Goal: Task Accomplishment & Management: Manage account settings

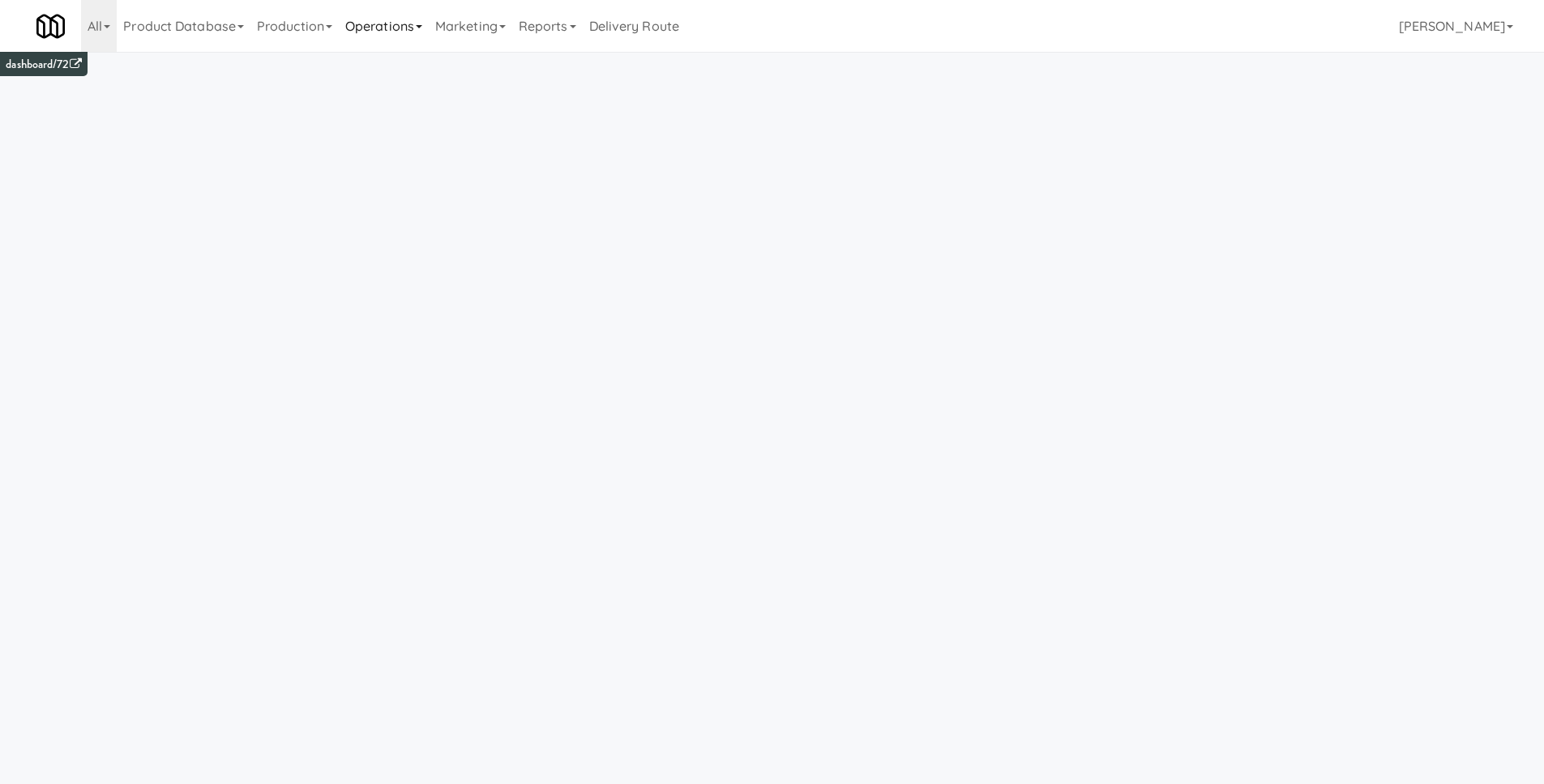
click at [405, 31] on link "Operations" at bounding box center [384, 25] width 90 height 52
click at [393, 234] on link "Cabinets" at bounding box center [403, 233] width 130 height 29
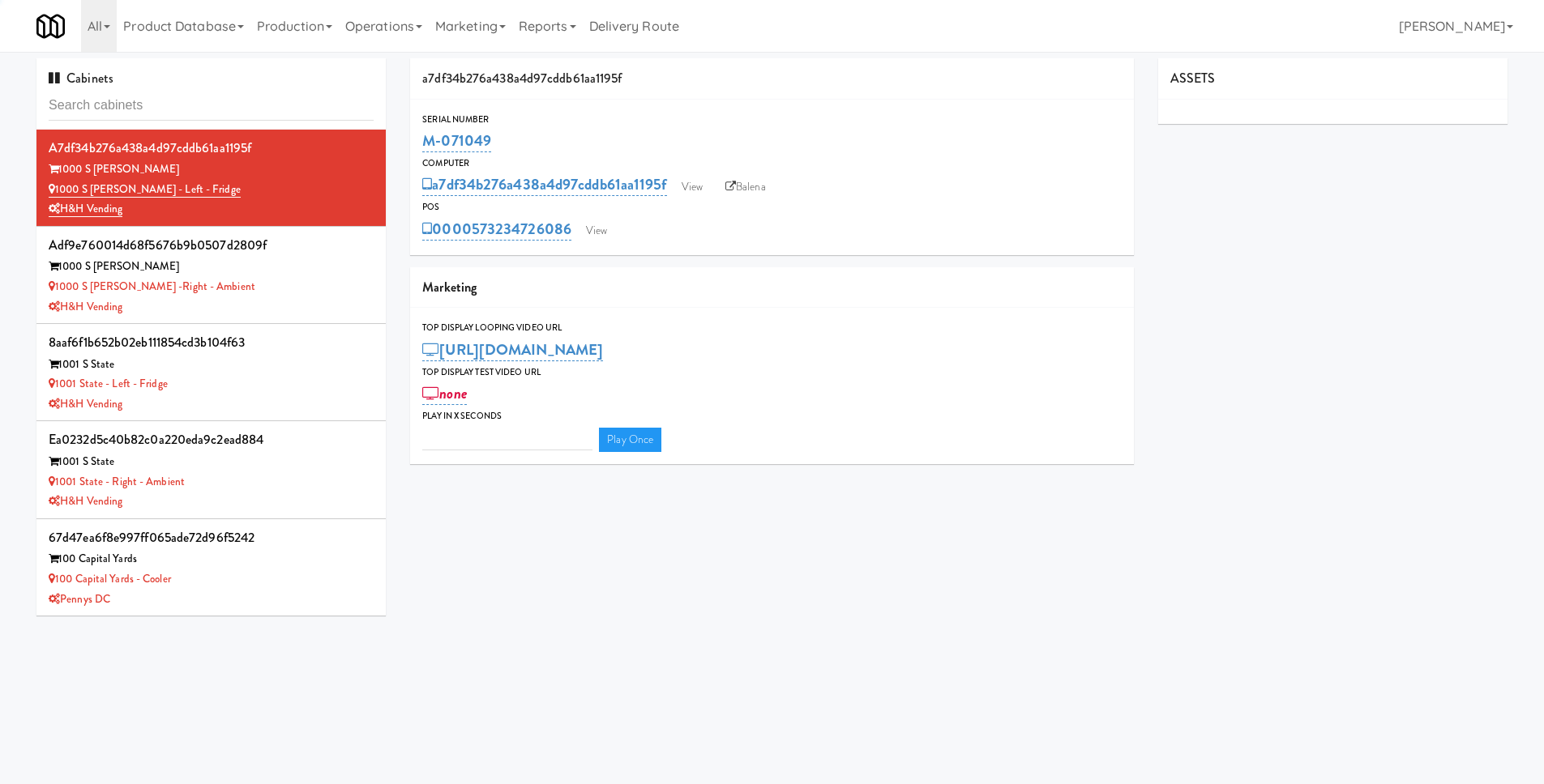
type input "3"
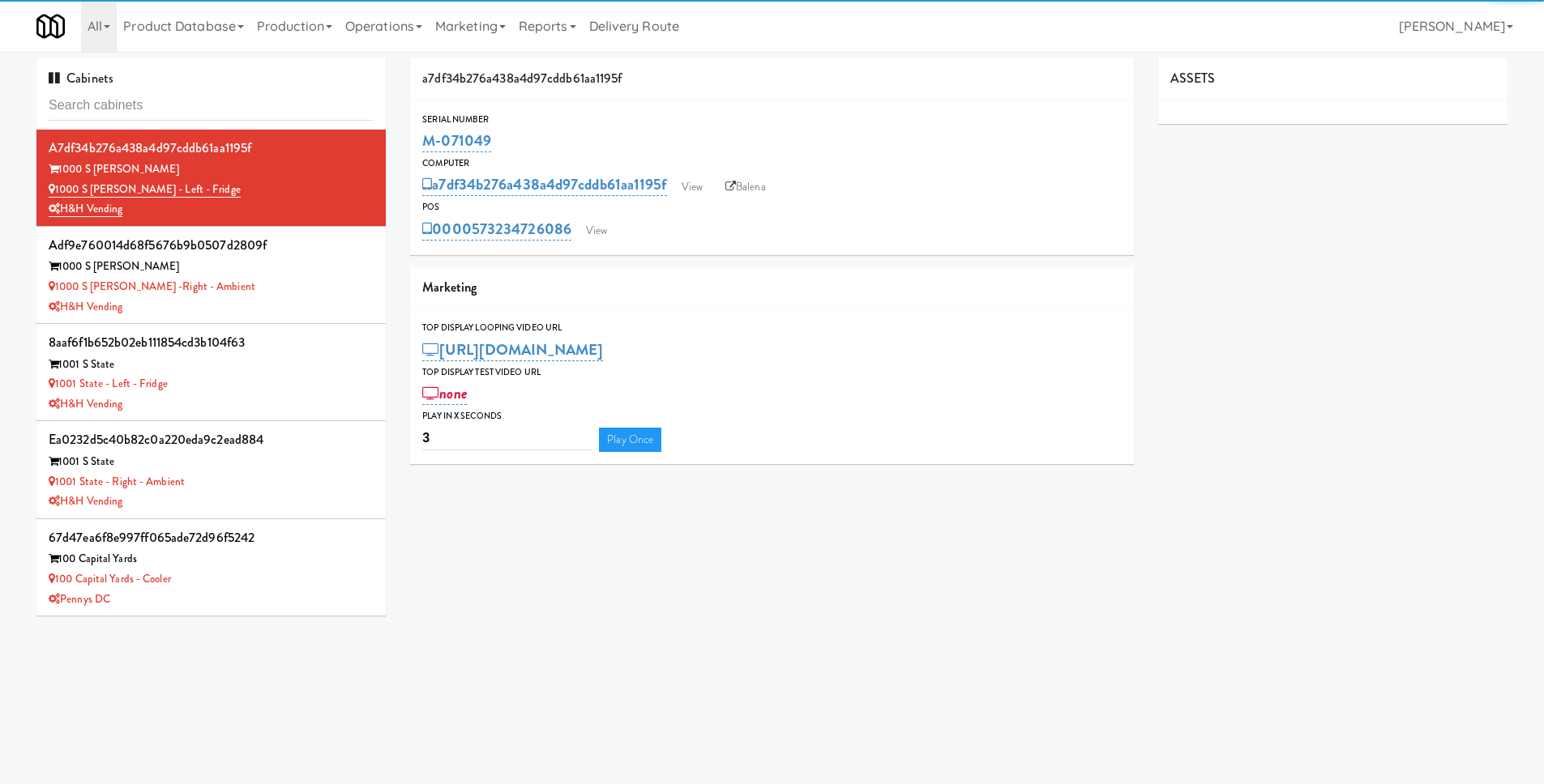
click at [70, 106] on input "text" at bounding box center [210, 105] width 325 height 30
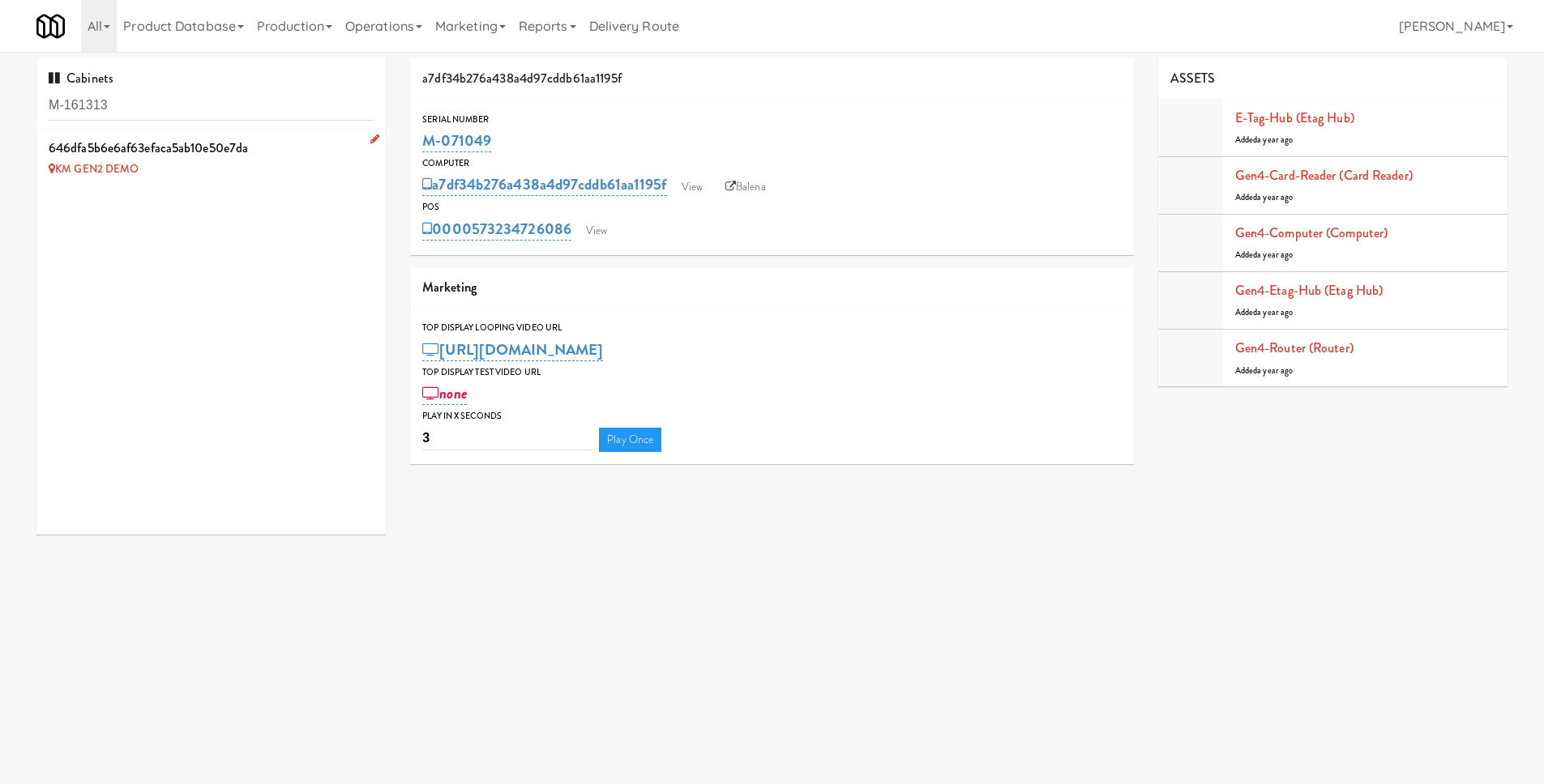
type input "M-161313"
click at [370, 137] on icon at bounding box center [375, 139] width 9 height 11
click at [137, 188] on link "×" at bounding box center [137, 191] width 7 height 14
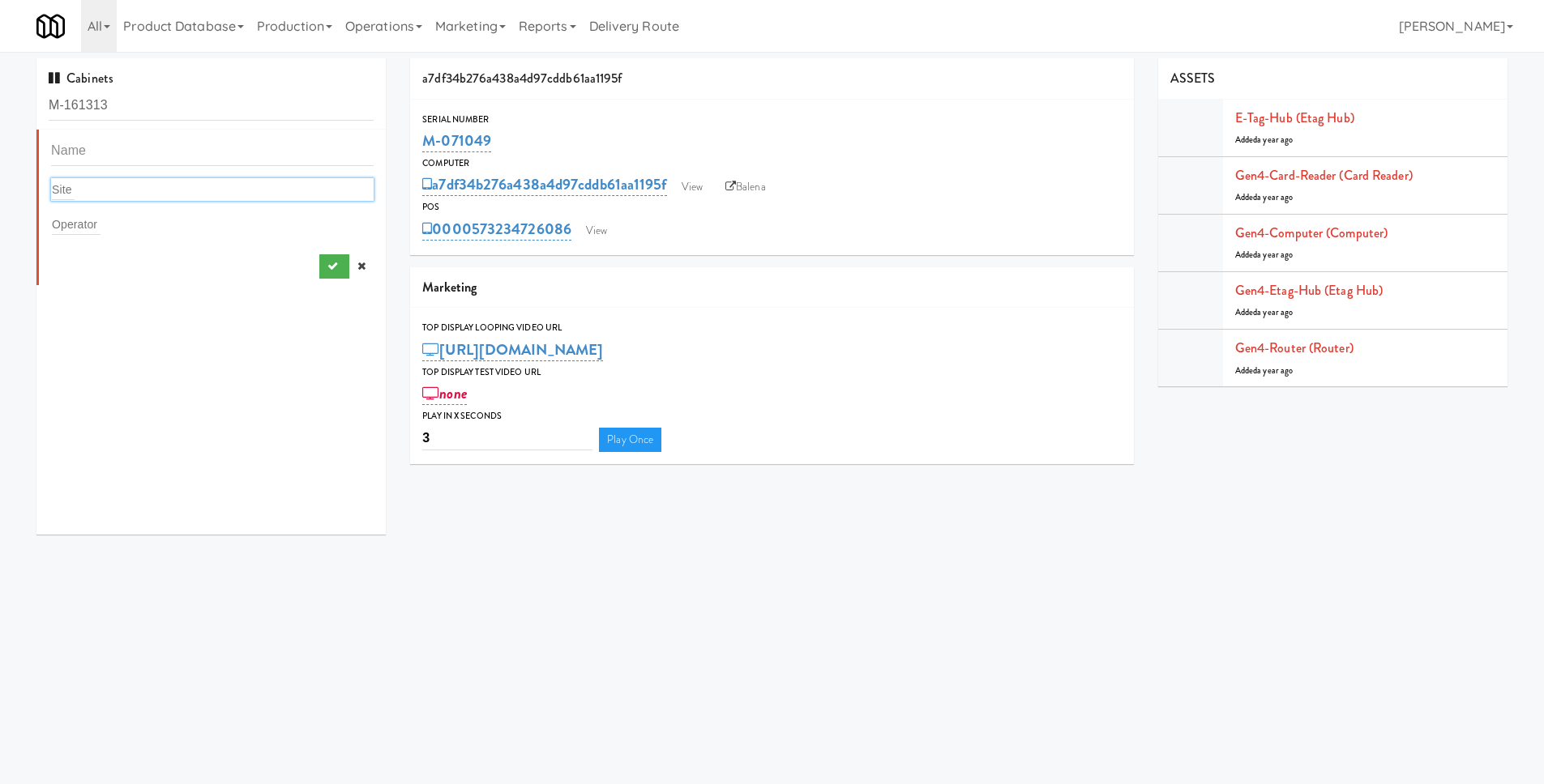
click at [77, 191] on div "Site" at bounding box center [212, 190] width 322 height 23
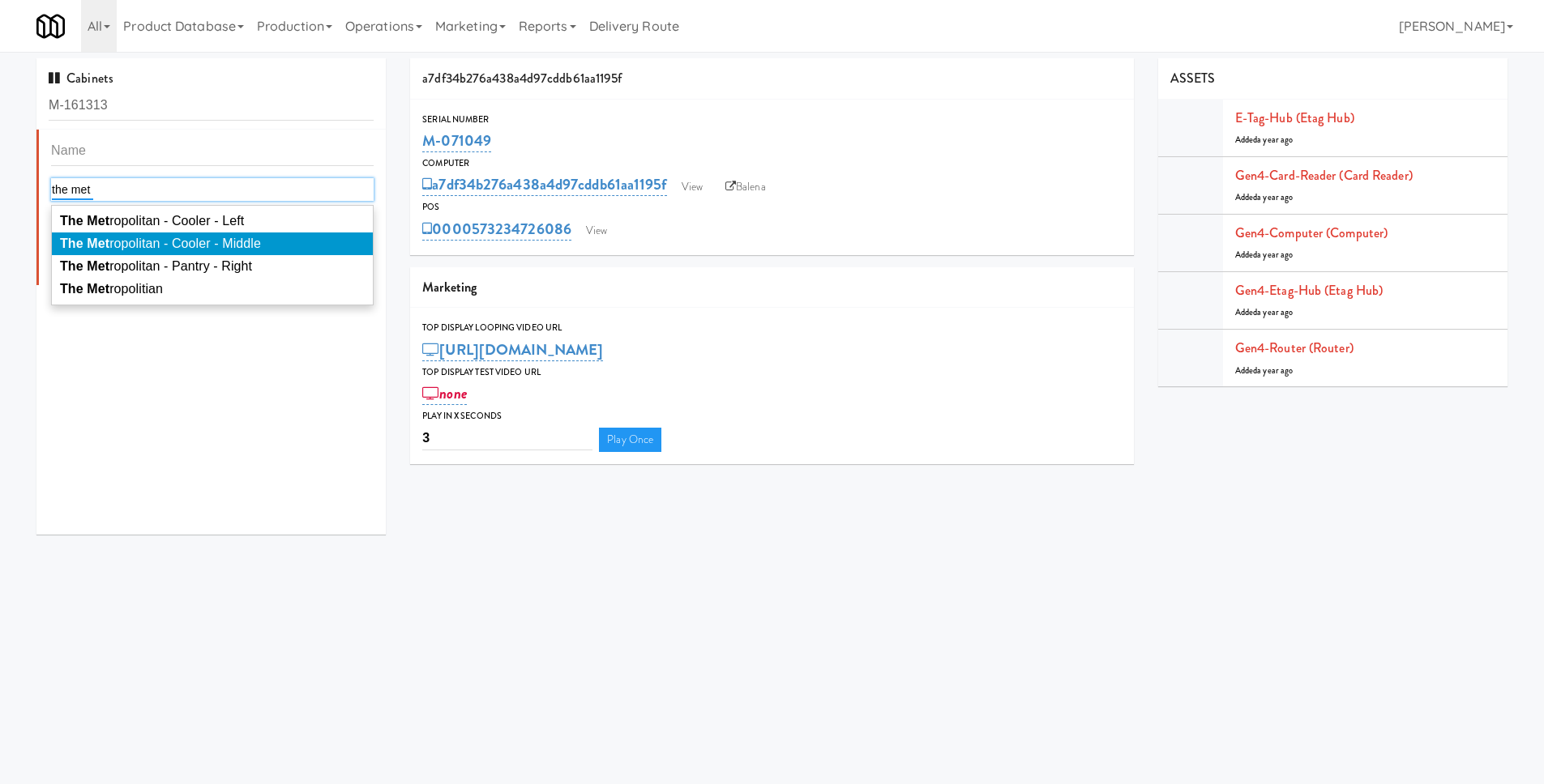
type input "the met"
click at [148, 241] on span "The Met ropolitan - Cooler - Middle" at bounding box center [160, 243] width 201 height 14
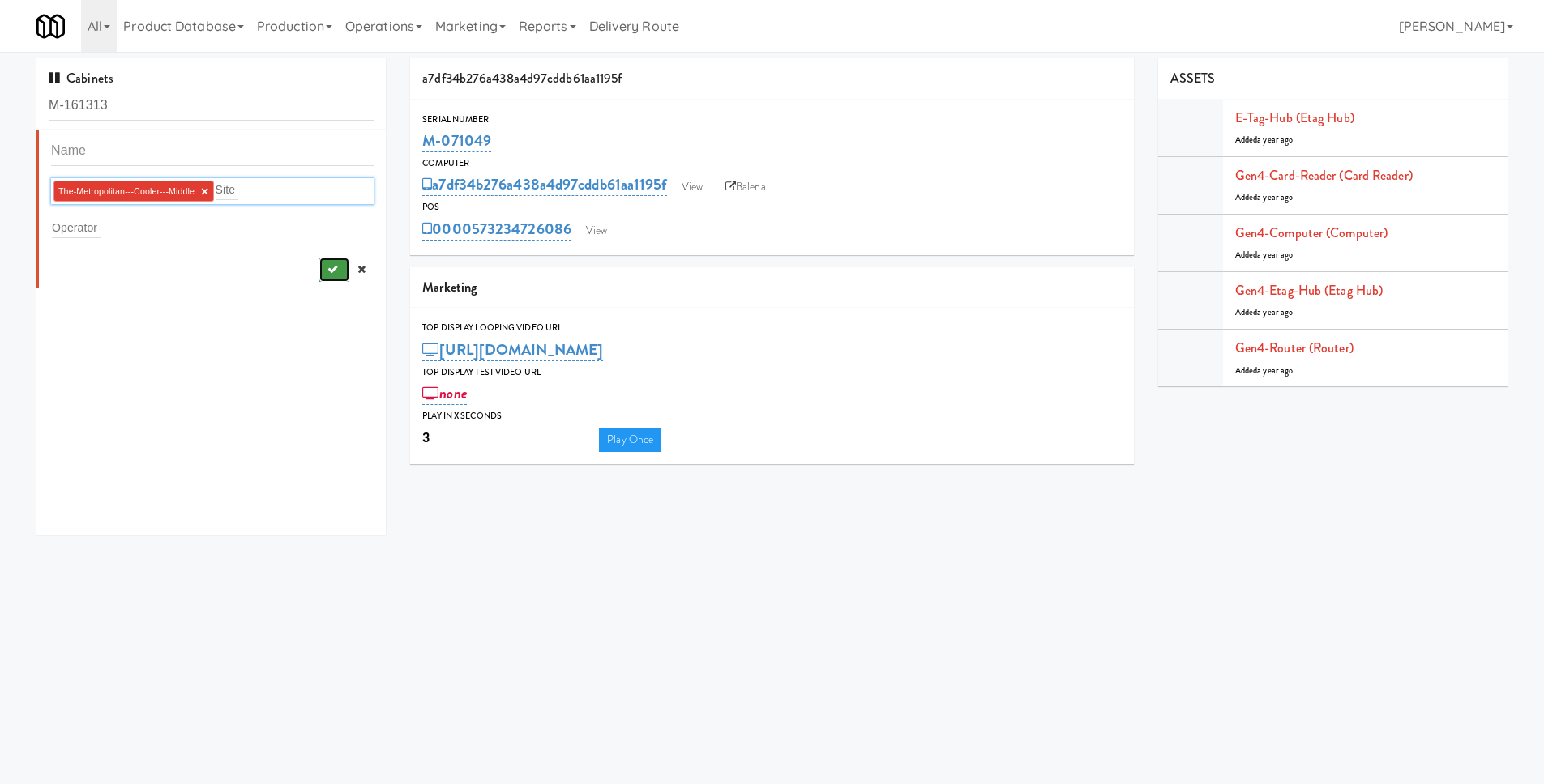
click at [324, 275] on button "submit" at bounding box center [334, 270] width 30 height 25
click at [327, 273] on icon "submit" at bounding box center [332, 269] width 11 height 11
